Goal: Navigation & Orientation: Find specific page/section

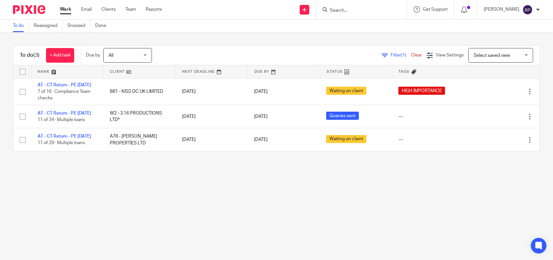
click at [108, 6] on div "Work Email Clients Team Reports Work Email Clients Team Reports Settings" at bounding box center [112, 9] width 118 height 19
click at [109, 13] on link "Clients" at bounding box center [108, 9] width 14 height 6
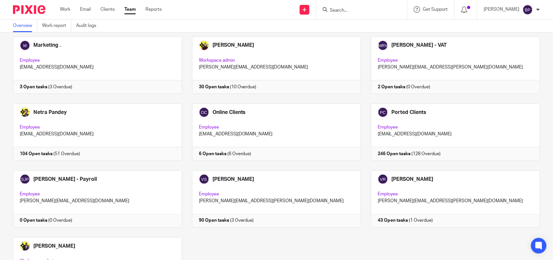
scroll to position [426, 0]
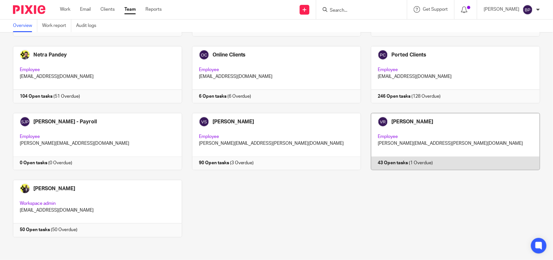
click at [421, 119] on link at bounding box center [450, 141] width 179 height 57
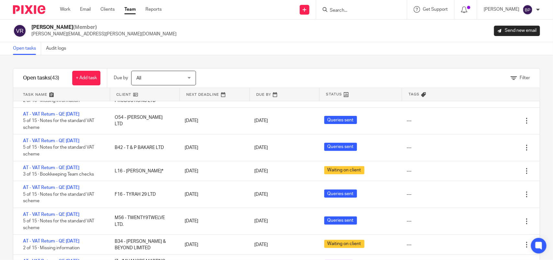
scroll to position [122, 0]
